Goal: Find specific page/section: Find specific page/section

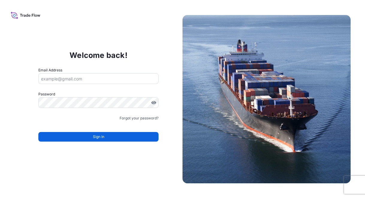
click at [64, 78] on input "Email Address" at bounding box center [98, 78] width 121 height 11
click at [50, 78] on input "Email Address" at bounding box center [98, 78] width 121 height 11
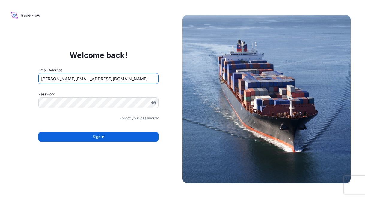
type input "fredrik.kirkhus@IXMetals.com"
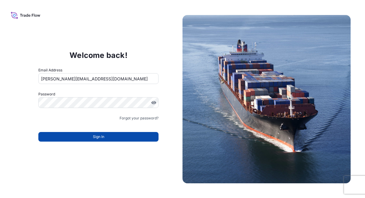
click at [100, 139] on span "Sign In" at bounding box center [98, 137] width 11 height 6
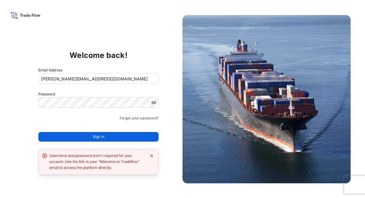
click at [27, 43] on div "Welcome back! Email Address fredrik.kirkhus@IXMetals.com Password Must include:…" at bounding box center [98, 99] width 168 height 124
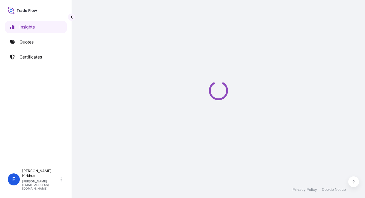
select select "2025"
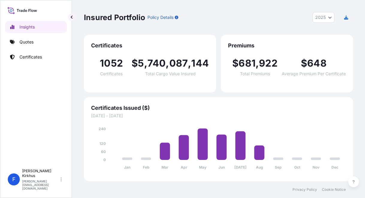
click at [37, 86] on div "Insights Quotes Certificates" at bounding box center [36, 91] width 62 height 150
click at [28, 41] on p "Quotes" at bounding box center [27, 42] width 14 height 6
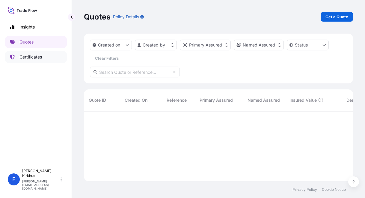
click at [26, 56] on p "Certificates" at bounding box center [31, 57] width 23 height 6
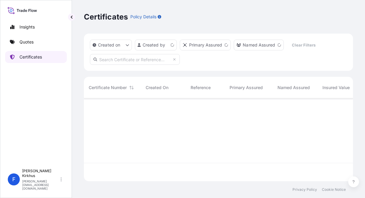
scroll to position [82, 265]
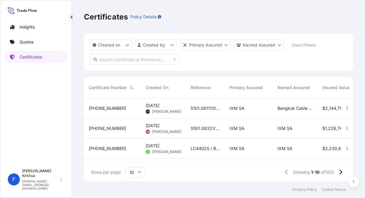
click at [51, 120] on div "Insights Quotes Certificates" at bounding box center [36, 91] width 62 height 150
click at [47, 126] on div "Insights Quotes Certificates" at bounding box center [36, 91] width 62 height 150
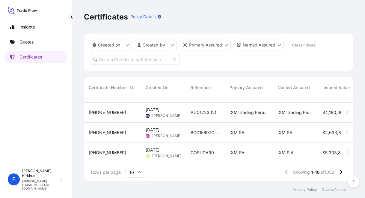
scroll to position [51, 0]
